Goal: Transaction & Acquisition: Purchase product/service

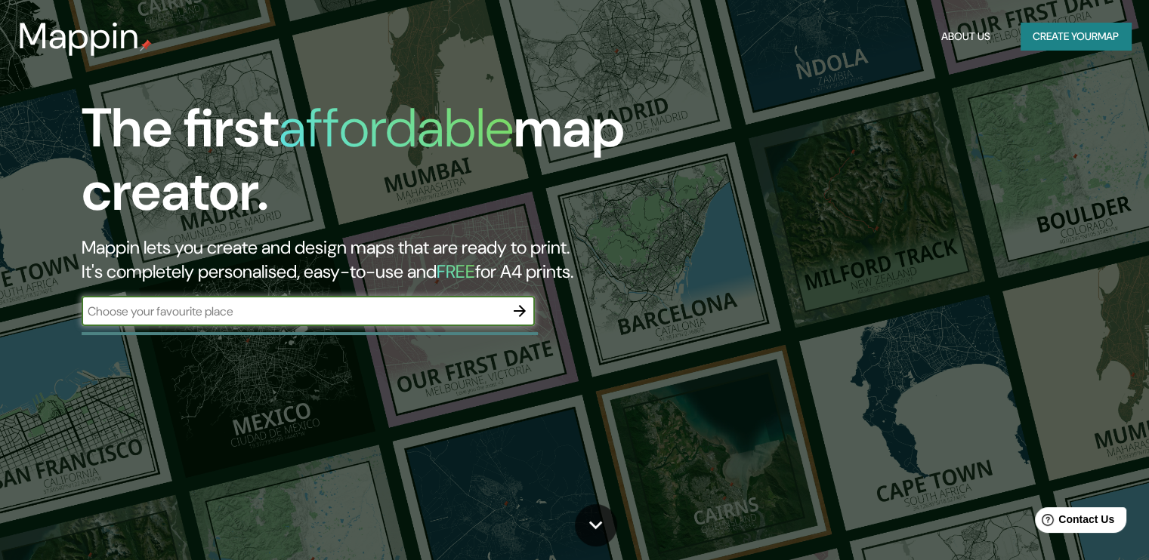
click at [290, 316] on input "text" at bounding box center [293, 311] width 423 height 17
type input "[GEOGRAPHIC_DATA][PERSON_NAME]"
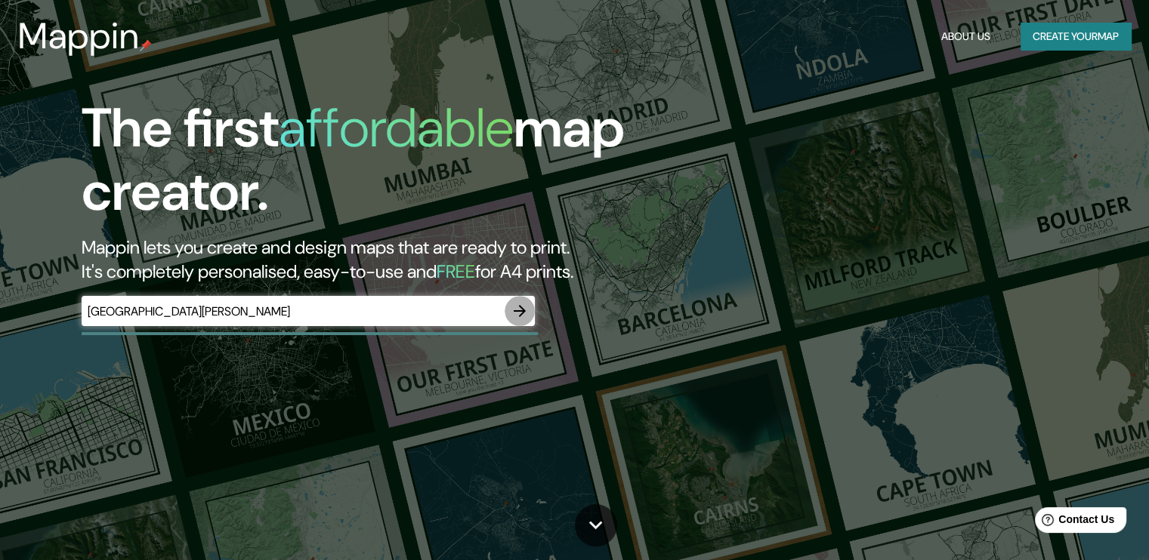
click at [526, 316] on icon "button" at bounding box center [520, 311] width 18 height 18
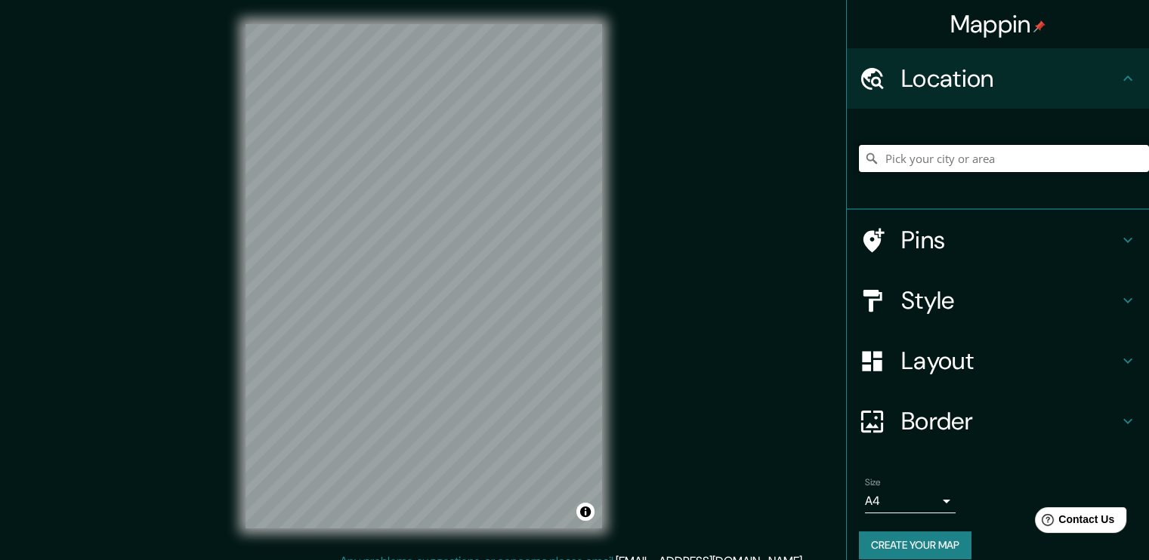
click at [971, 159] on input "Pick your city or area" at bounding box center [1004, 158] width 290 height 27
type input "Cerrada [PERSON_NAME], 06010 [GEOGRAPHIC_DATA], [GEOGRAPHIC_DATA]"
click at [1002, 322] on div "Style" at bounding box center [998, 300] width 302 height 60
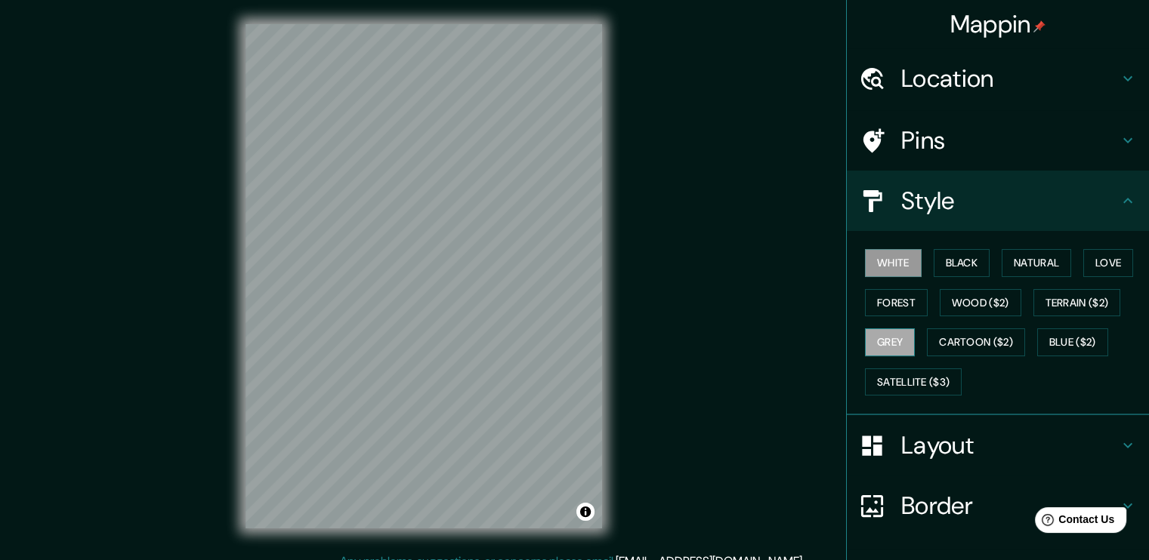
click at [894, 335] on button "Grey" at bounding box center [890, 343] width 50 height 28
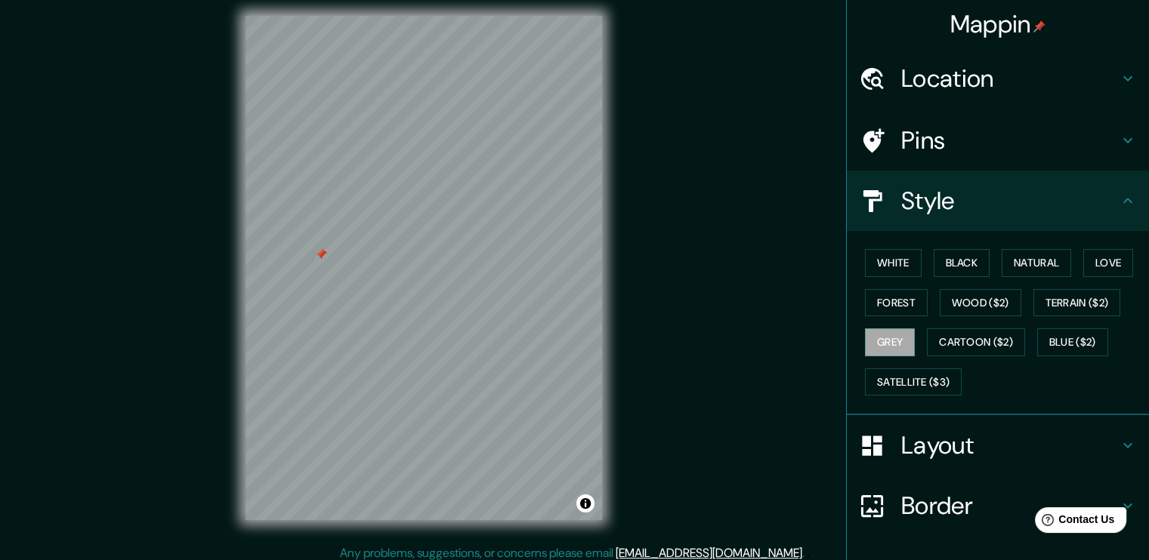
scroll to position [11, 0]
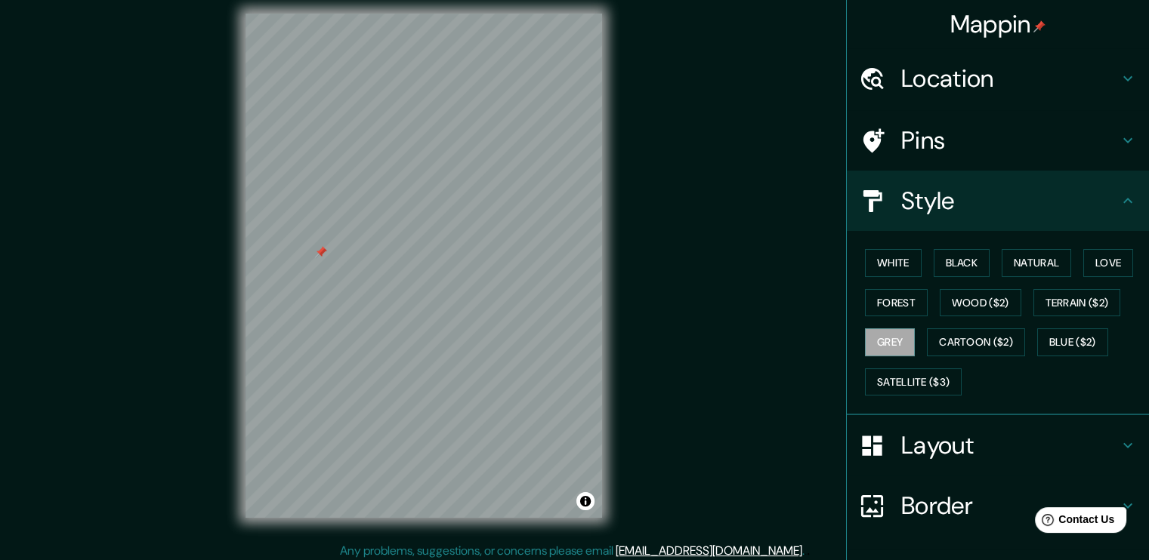
click at [107, 361] on div "Mappin Location [GEOGRAPHIC_DATA][PERSON_NAME], [GEOGRAPHIC_DATA] [GEOGRAPHIC_D…" at bounding box center [574, 277] width 1149 height 577
